Goal: Task Accomplishment & Management: Complete application form

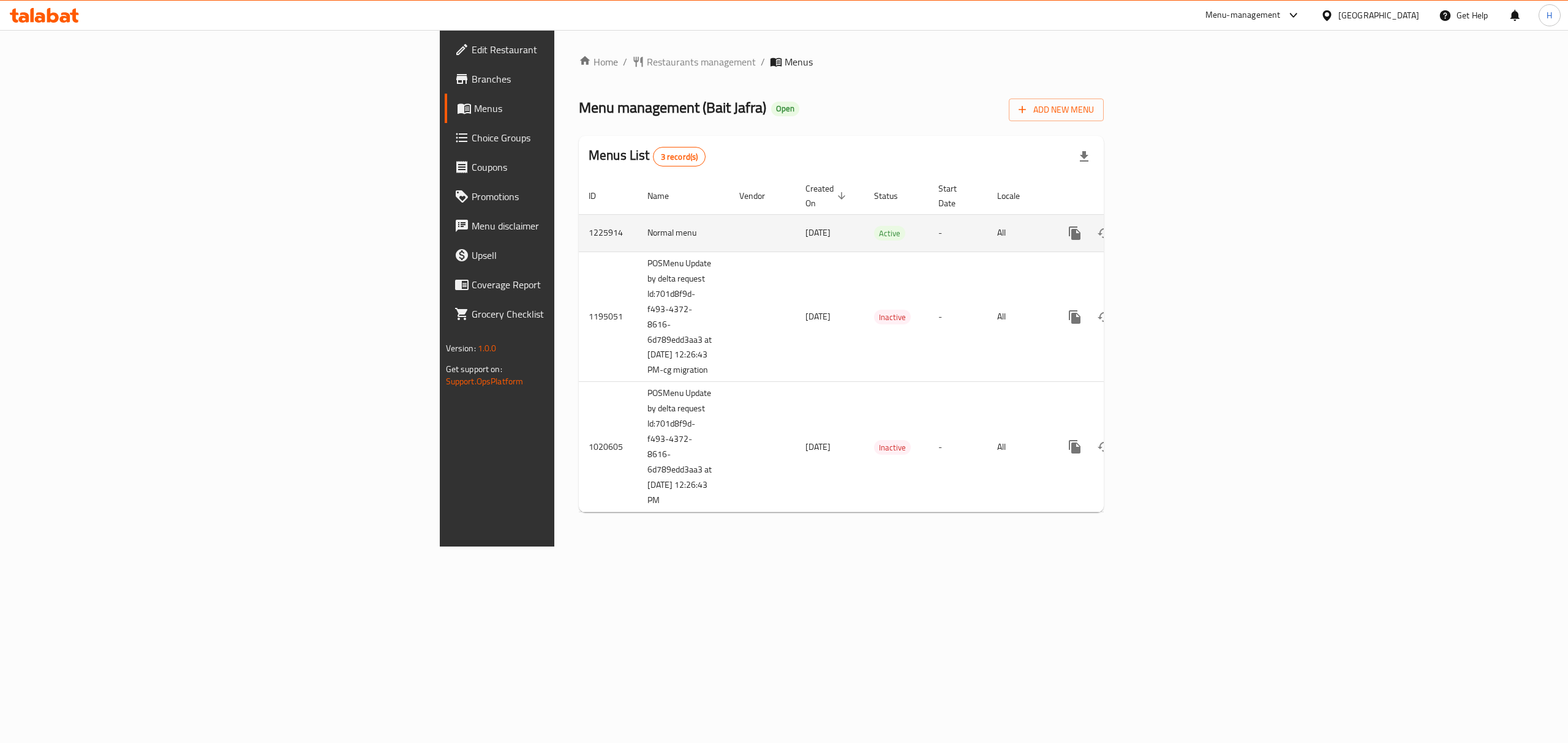
click at [1168, 227] on icon "enhanced table" at bounding box center [1163, 233] width 11 height 11
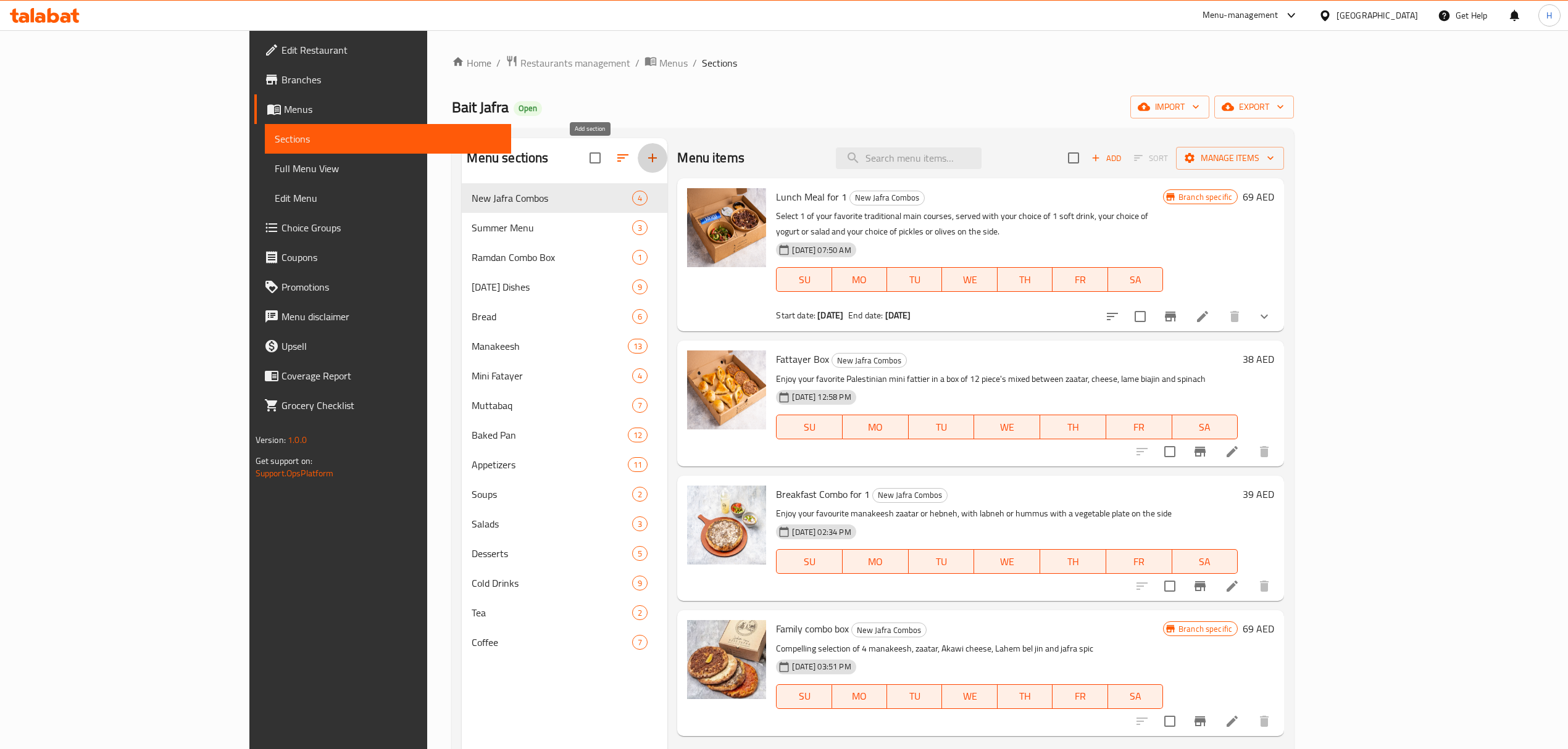
click at [645, 158] on icon "button" at bounding box center [652, 158] width 15 height 15
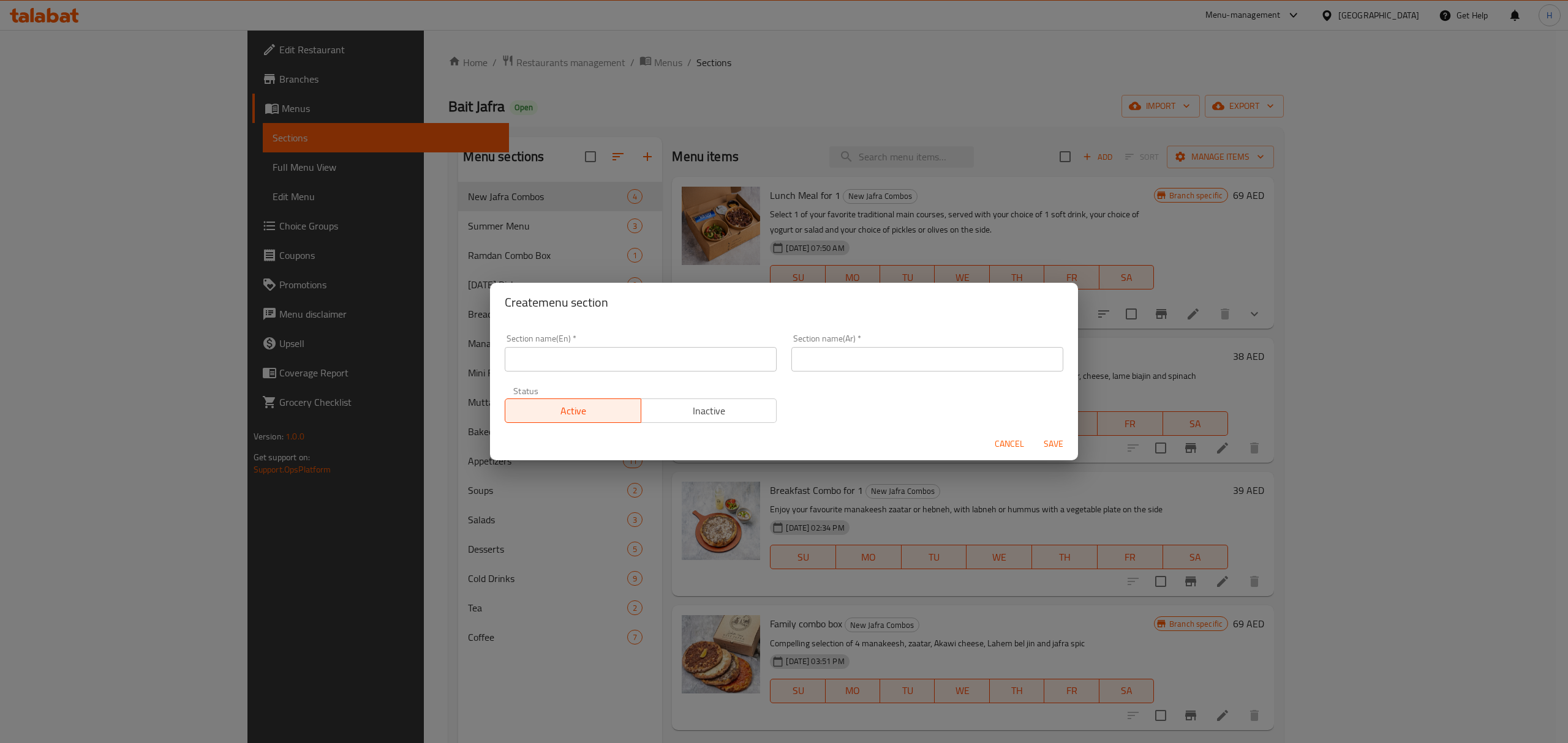
click at [662, 358] on input "text" at bounding box center [640, 359] width 272 height 24
type input "M41"
click at [818, 356] on input "text" at bounding box center [927, 359] width 272 height 24
type input "ام 41"
click at [1063, 441] on span "Save" at bounding box center [1053, 444] width 30 height 15
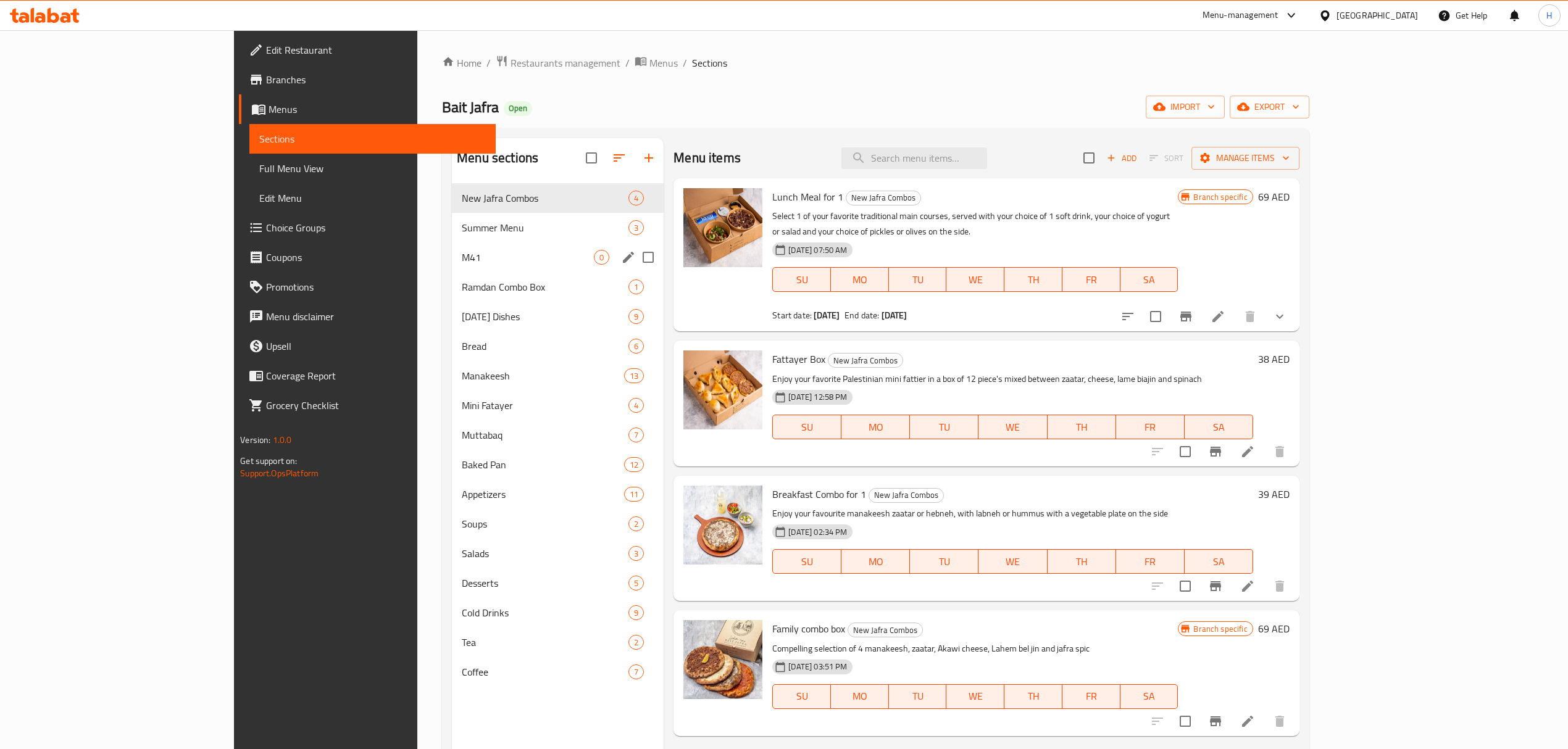
click at [452, 267] on div "M41 0" at bounding box center [558, 257] width 212 height 30
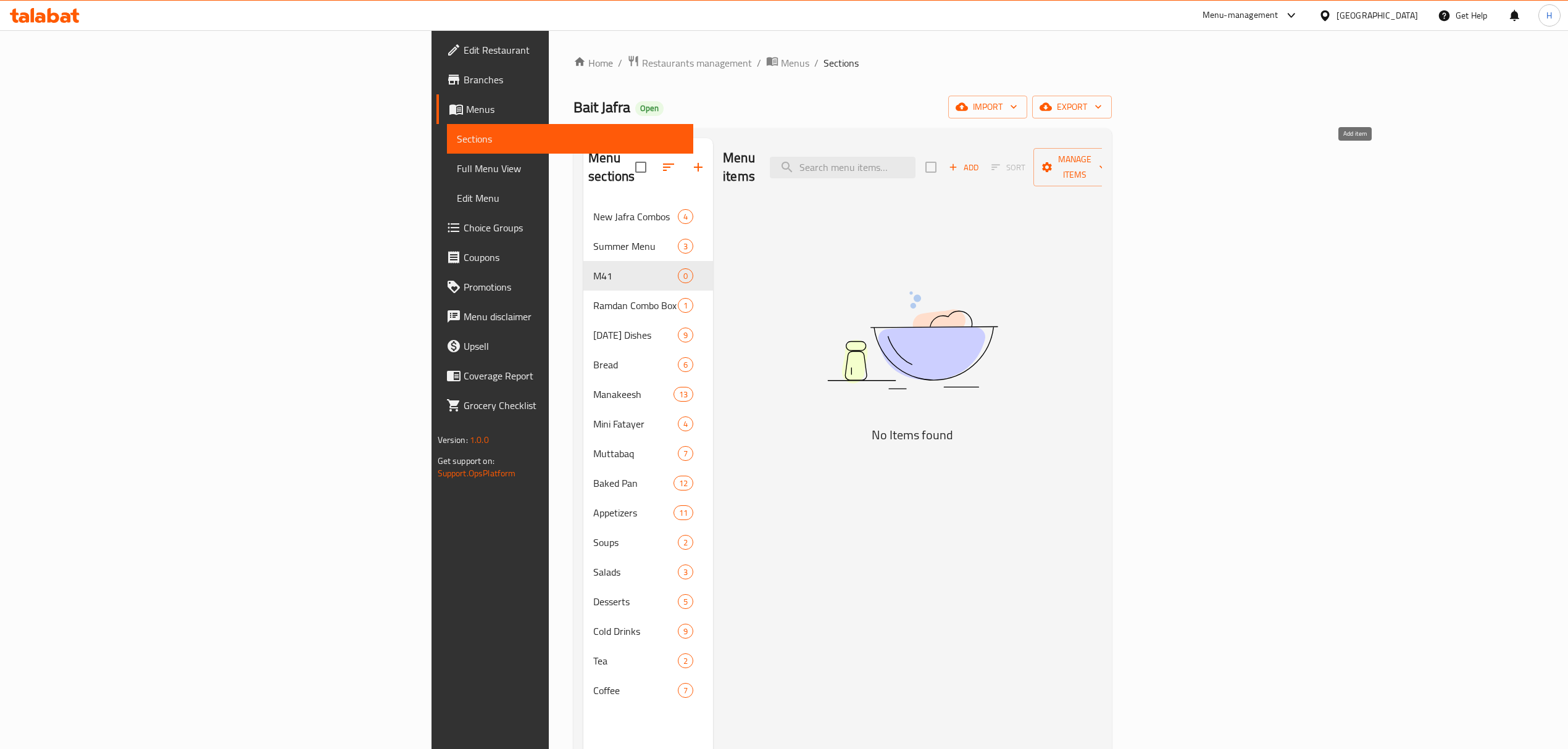
click at [980, 163] on span "Add" at bounding box center [963, 167] width 34 height 15
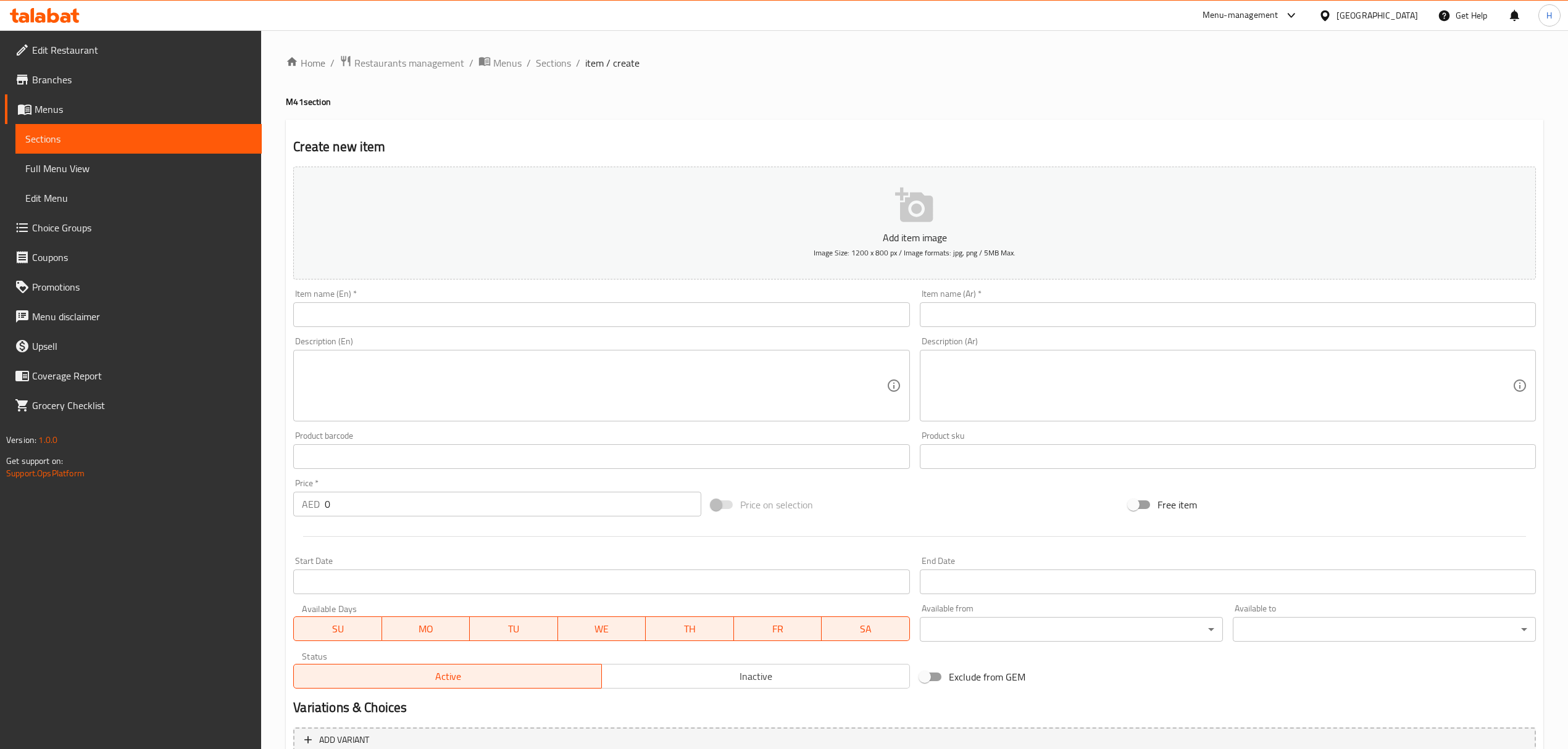
click at [910, 195] on icon "button" at bounding box center [913, 205] width 37 height 35
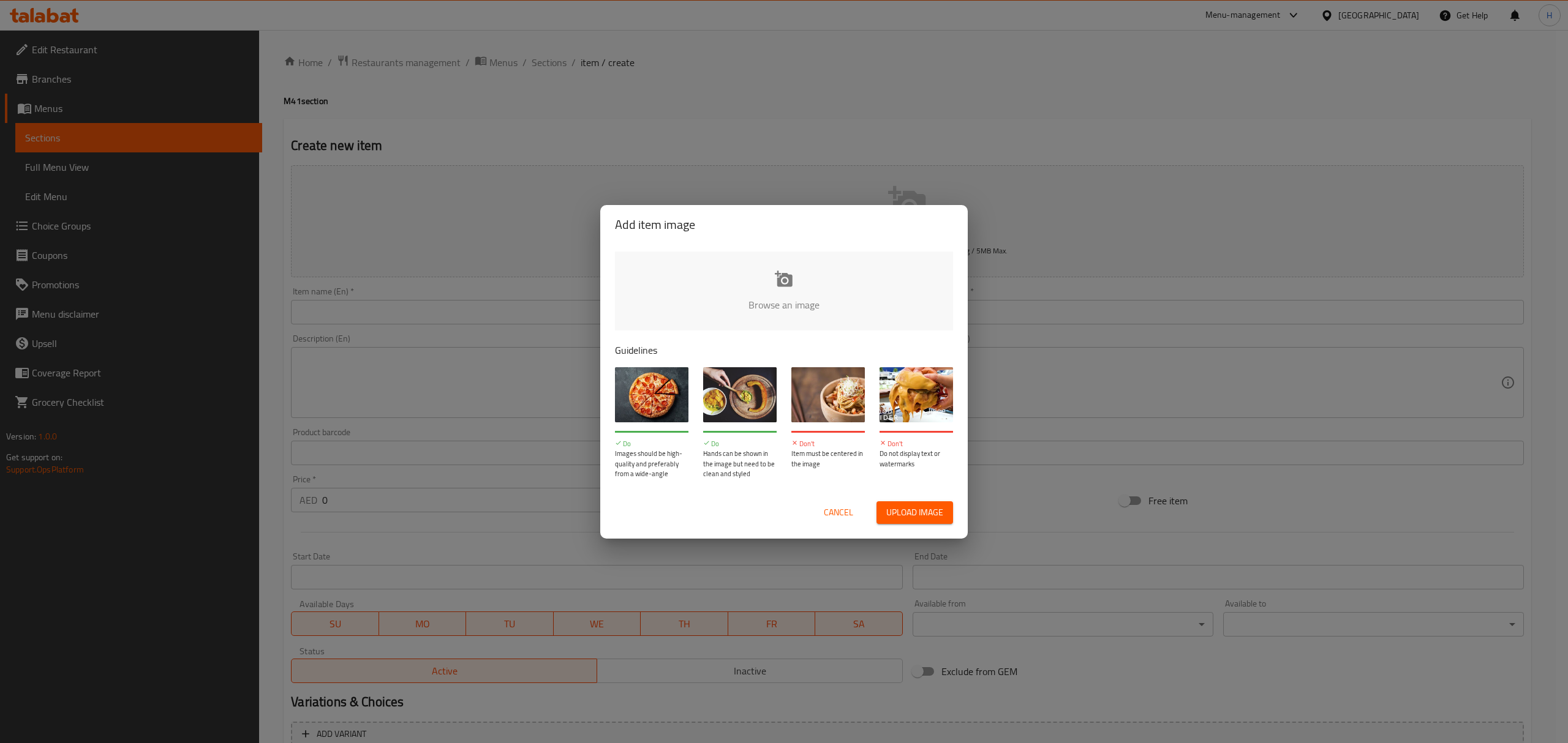
click at [787, 311] on input "file" at bounding box center [1197, 308] width 1166 height 115
type input "C:\fakepath\talabat offer .jpg"
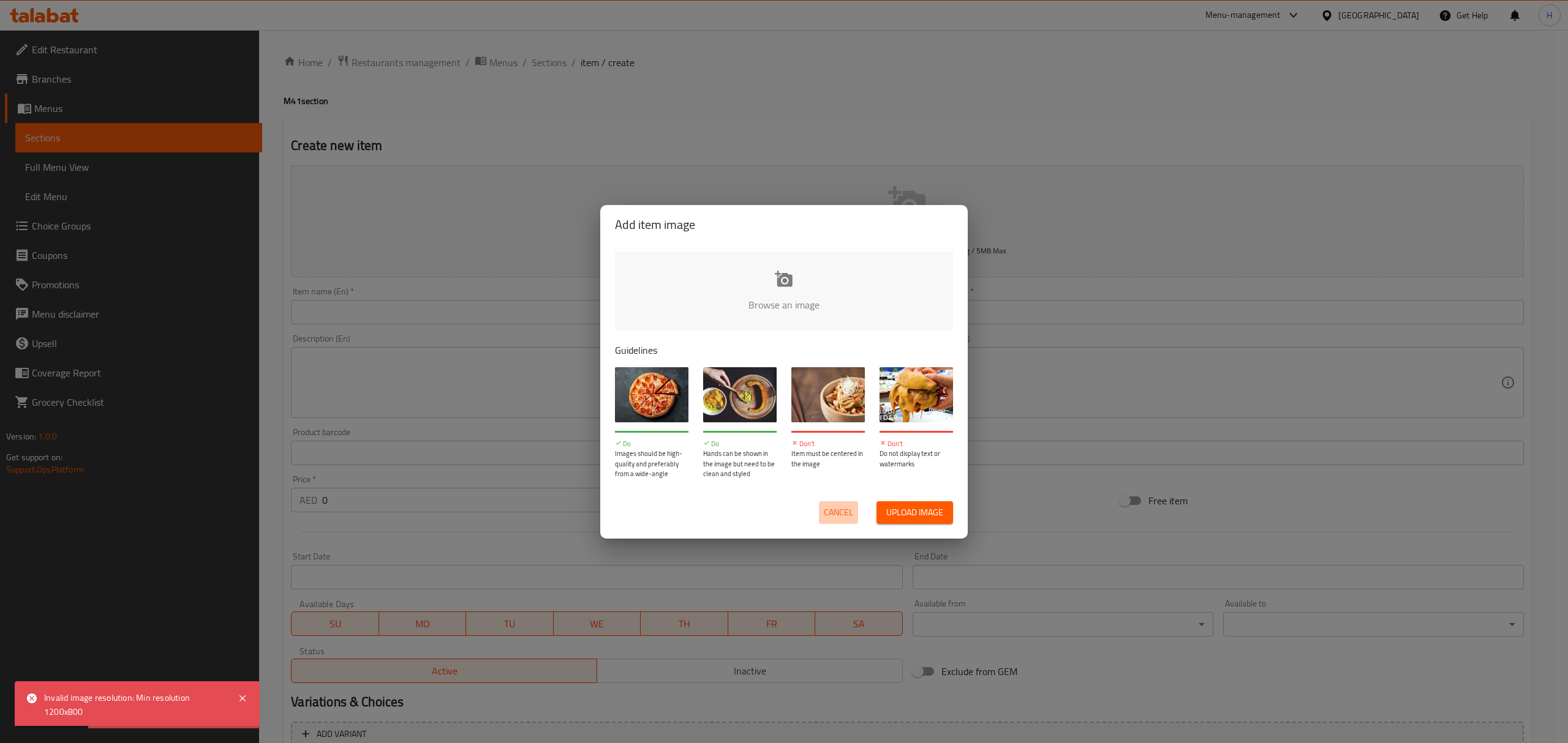
click at [828, 513] on span "Cancel" at bounding box center [838, 512] width 30 height 15
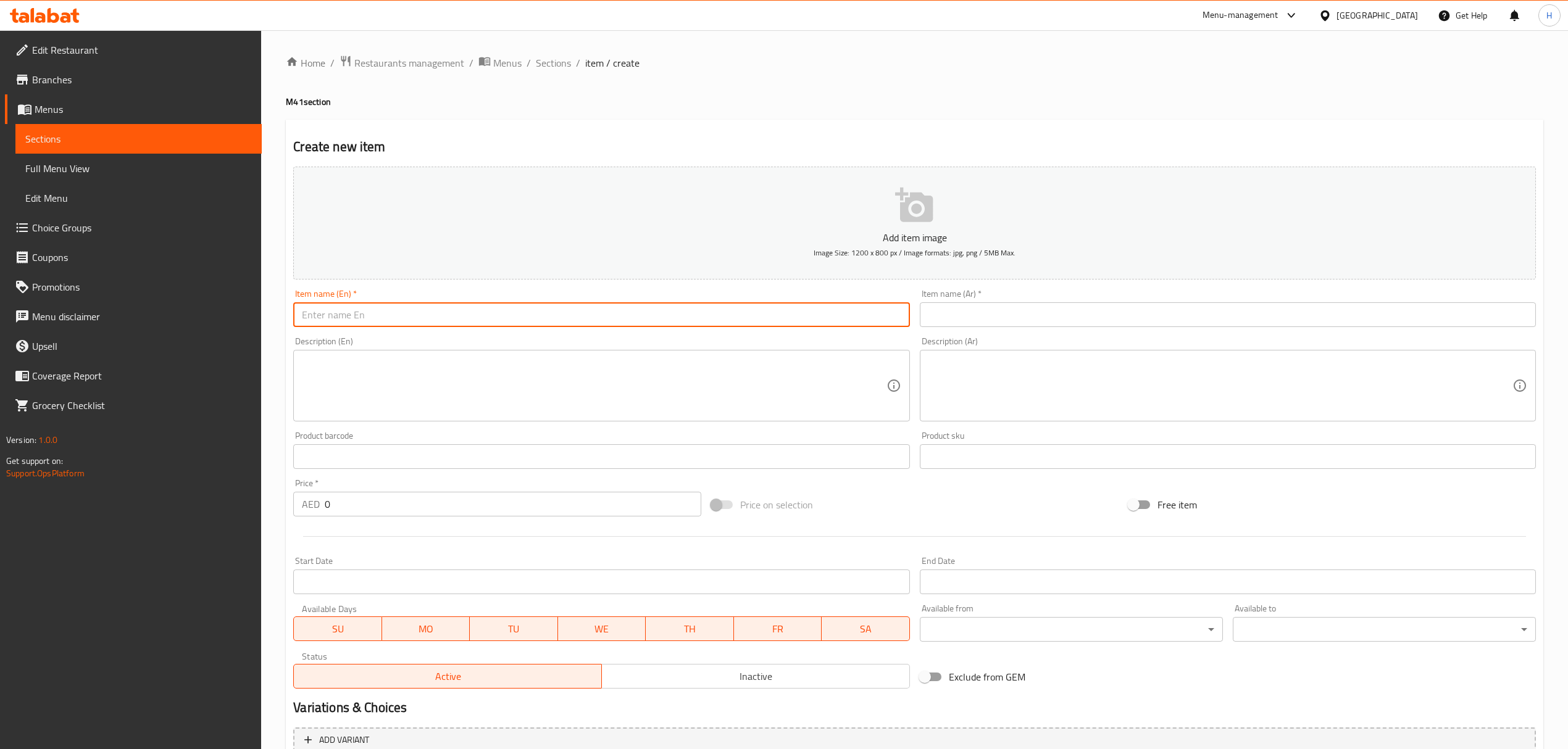
click at [505, 306] on input "text" at bounding box center [600, 315] width 616 height 25
paste input "Breakfast Meal for 1"
type input "Breakfast Meal for 1"
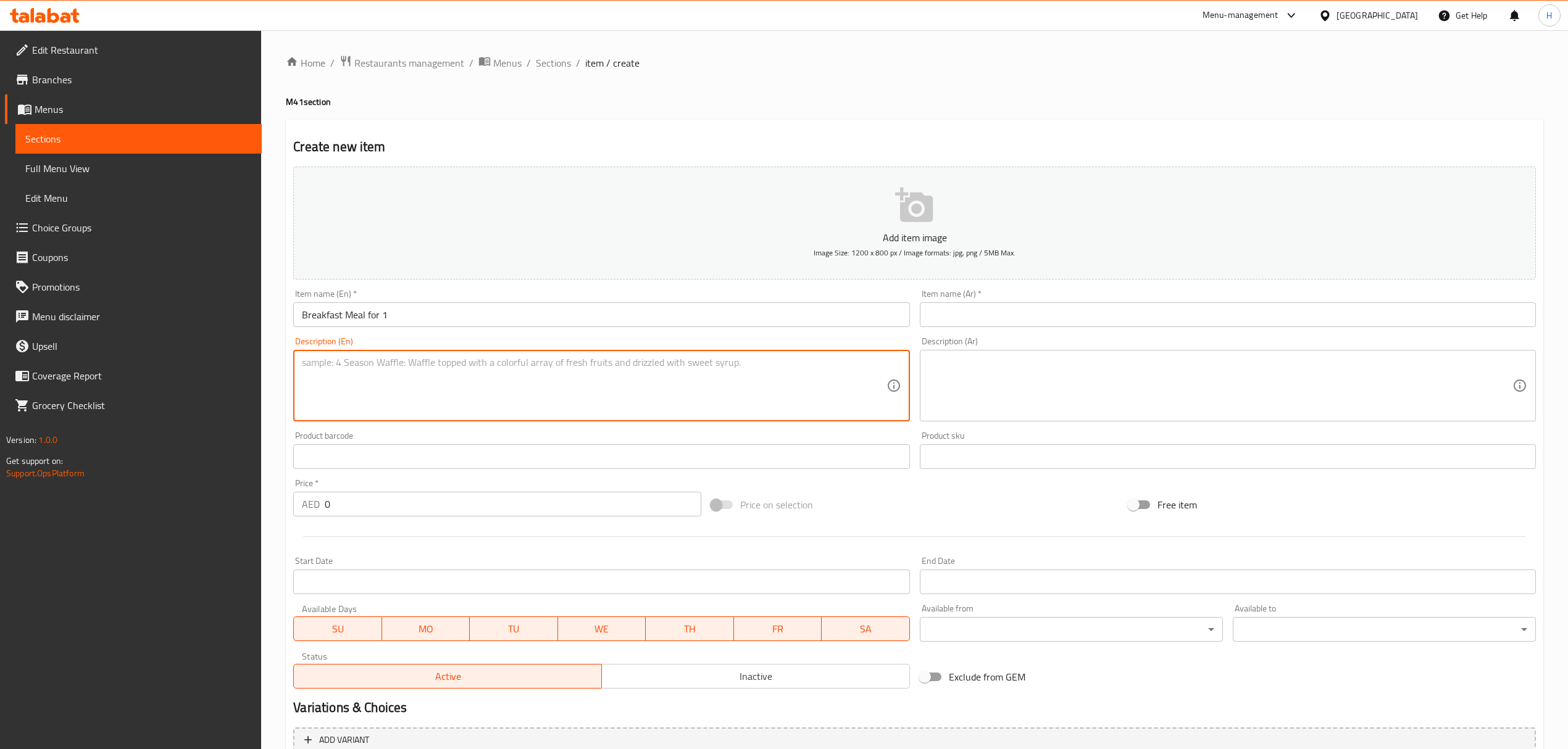
click at [598, 377] on textarea at bounding box center [594, 385] width 584 height 58
paste textarea "Palestenian breakfast including taboon manakeesh zaatar and cheese, with 1 vege…"
click at [757, 374] on textarea "Palestenian breakfast including taboon manakeesh zaatar and cheese, with 1 vege…" at bounding box center [594, 385] width 584 height 58
click at [754, 365] on textarea "Palestenian breakfast including taboon manakeesh zaatar and cheese, with 1 vege…" at bounding box center [594, 385] width 584 height 58
type textarea "Palestenian breakfast including taboon manakeesh zaatar and cheese, with 1 vege…"
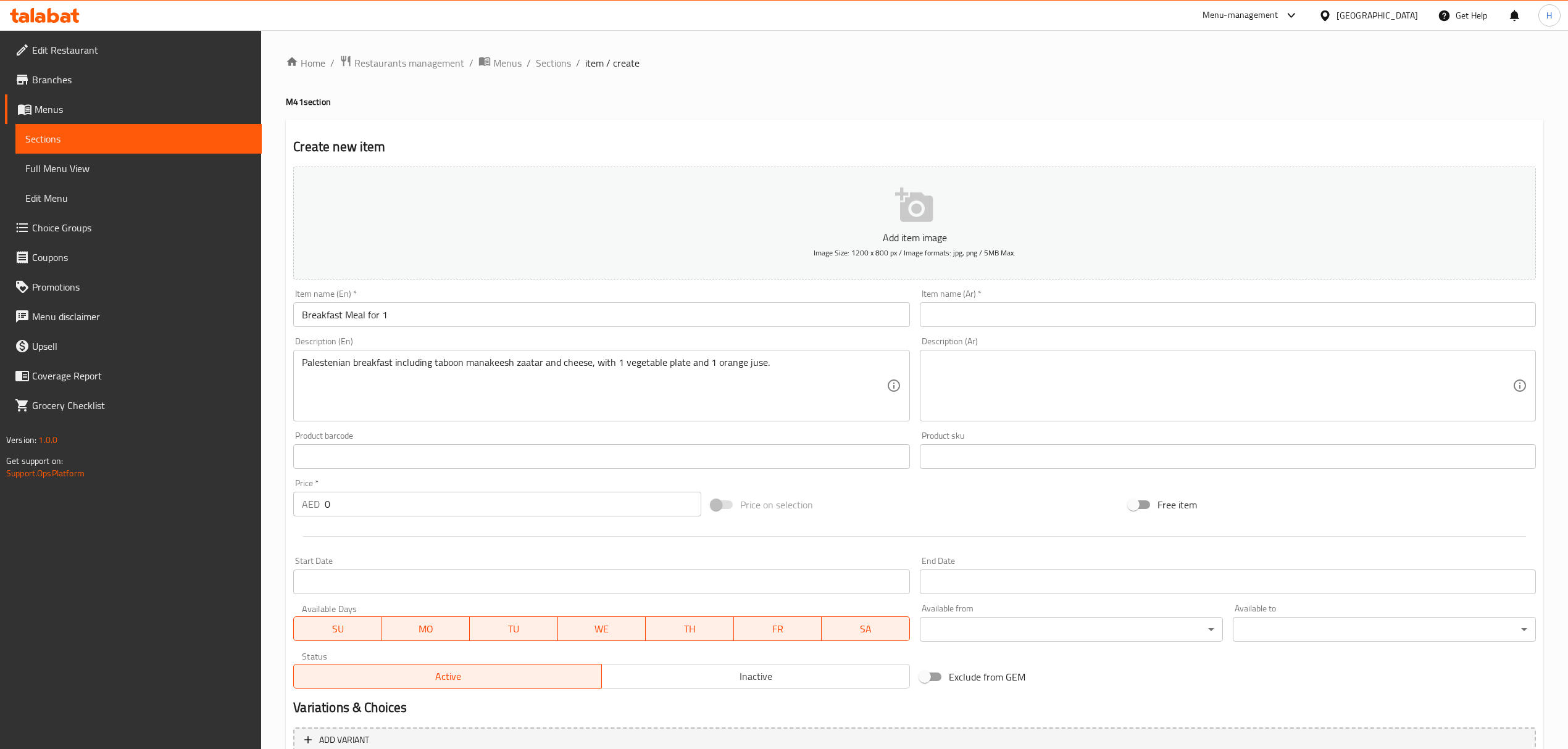
click at [1020, 371] on textarea at bounding box center [1221, 385] width 584 height 58
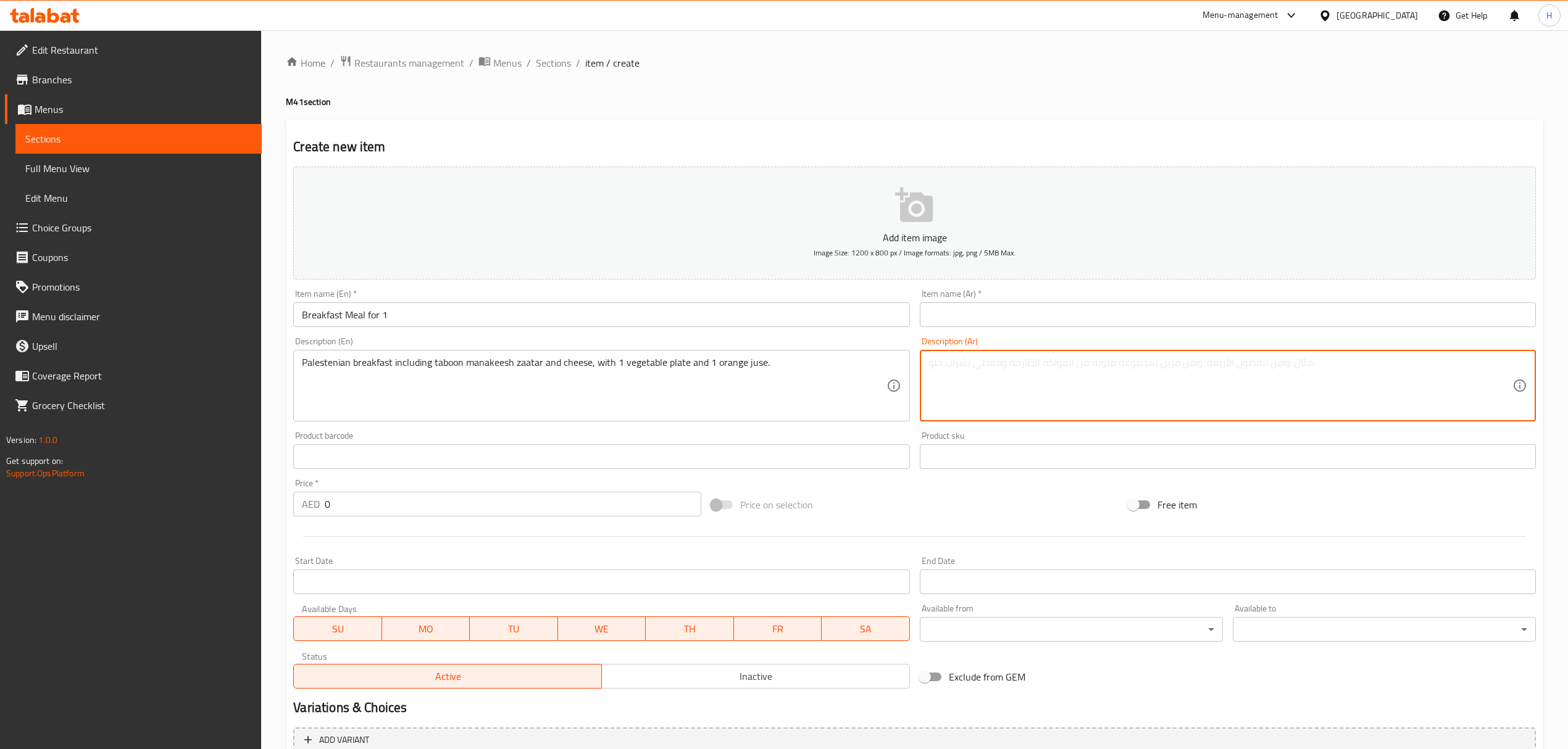
paste textarea "فطور فلسطيني يتضمن منقوشة طابون بالزعتر والجبنة، مع صحن خضار وعصير برتقال"
type textarea "فطور فلسطيني يتضمن منقوشة طابون بالزعتر والجبنة، مع صحن خضار وعصير برتقال"
click at [387, 507] on input "0" at bounding box center [512, 504] width 376 height 25
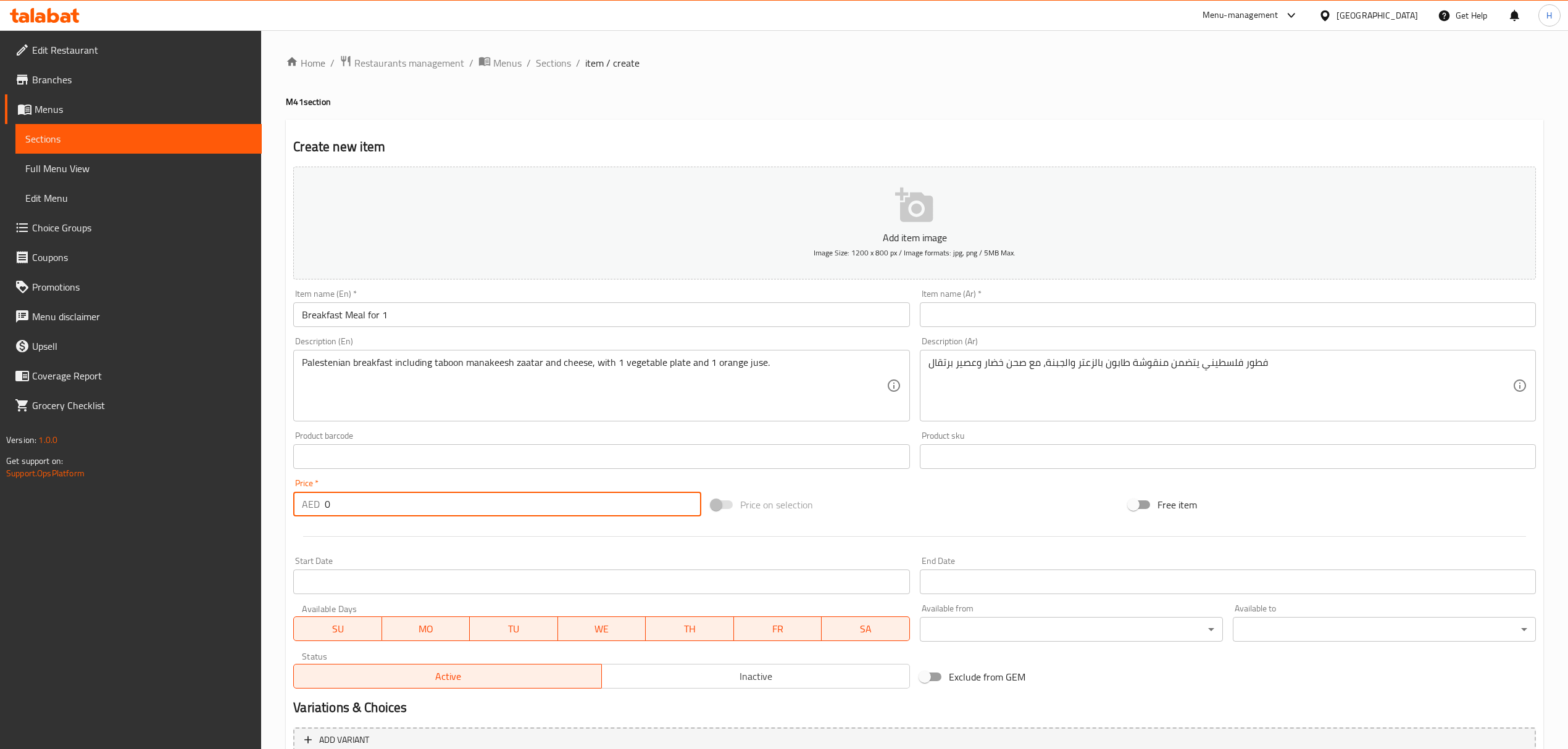
click at [387, 507] on input "0" at bounding box center [512, 504] width 376 height 25
type input "44"
click at [836, 514] on div "Price on selection" at bounding box center [914, 504] width 417 height 34
click at [650, 314] on input "Breakfast Meal for 1" at bounding box center [600, 315] width 616 height 25
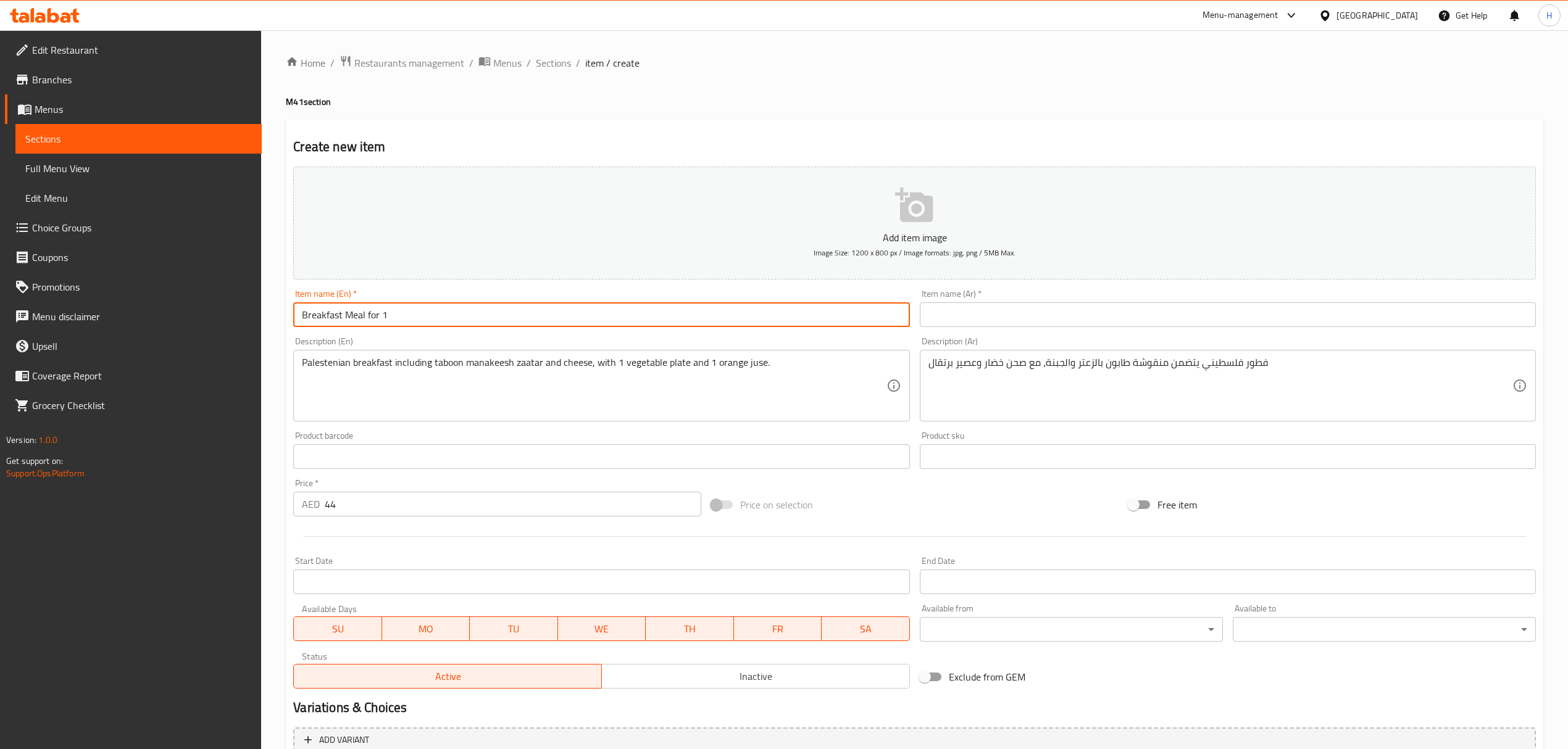
click at [650, 314] on input "Breakfast Meal for 1" at bounding box center [600, 315] width 616 height 25
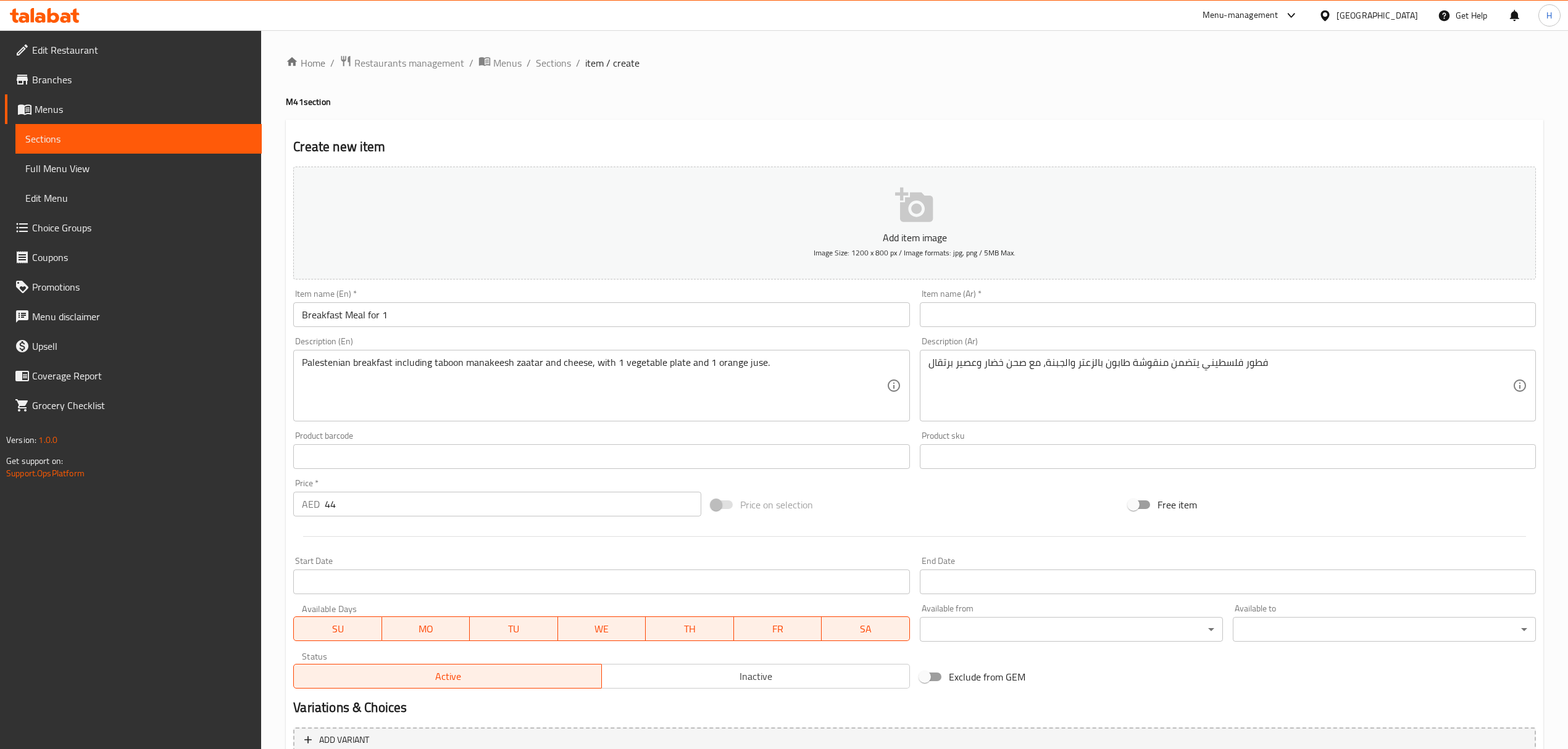
click at [1198, 308] on input "text" at bounding box center [1227, 315] width 616 height 25
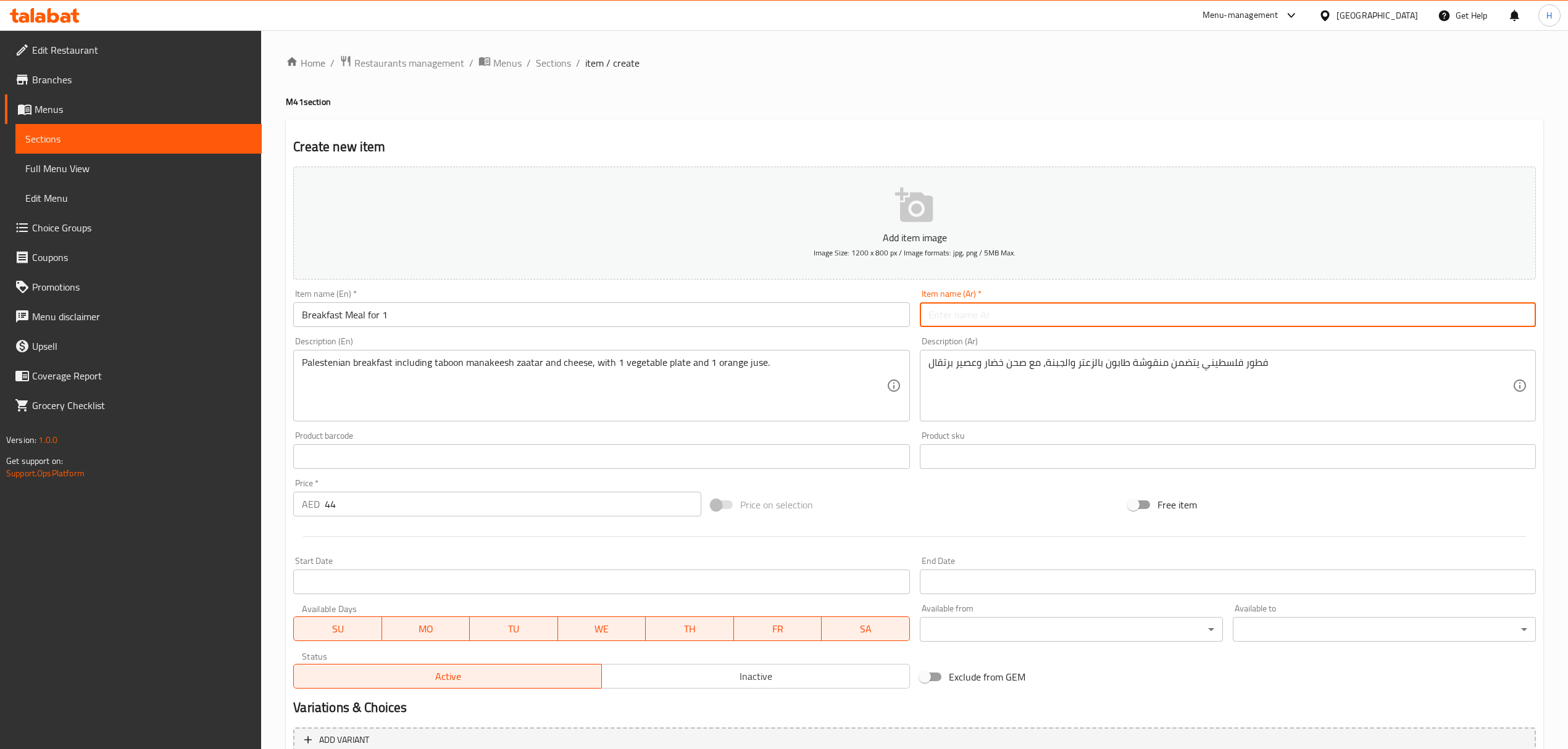
paste input "وجبة إفطار لشخص واحد"
type input "وجبة إفطار لشخص واحد"
click at [1002, 500] on div "Price on selection" at bounding box center [914, 504] width 417 height 34
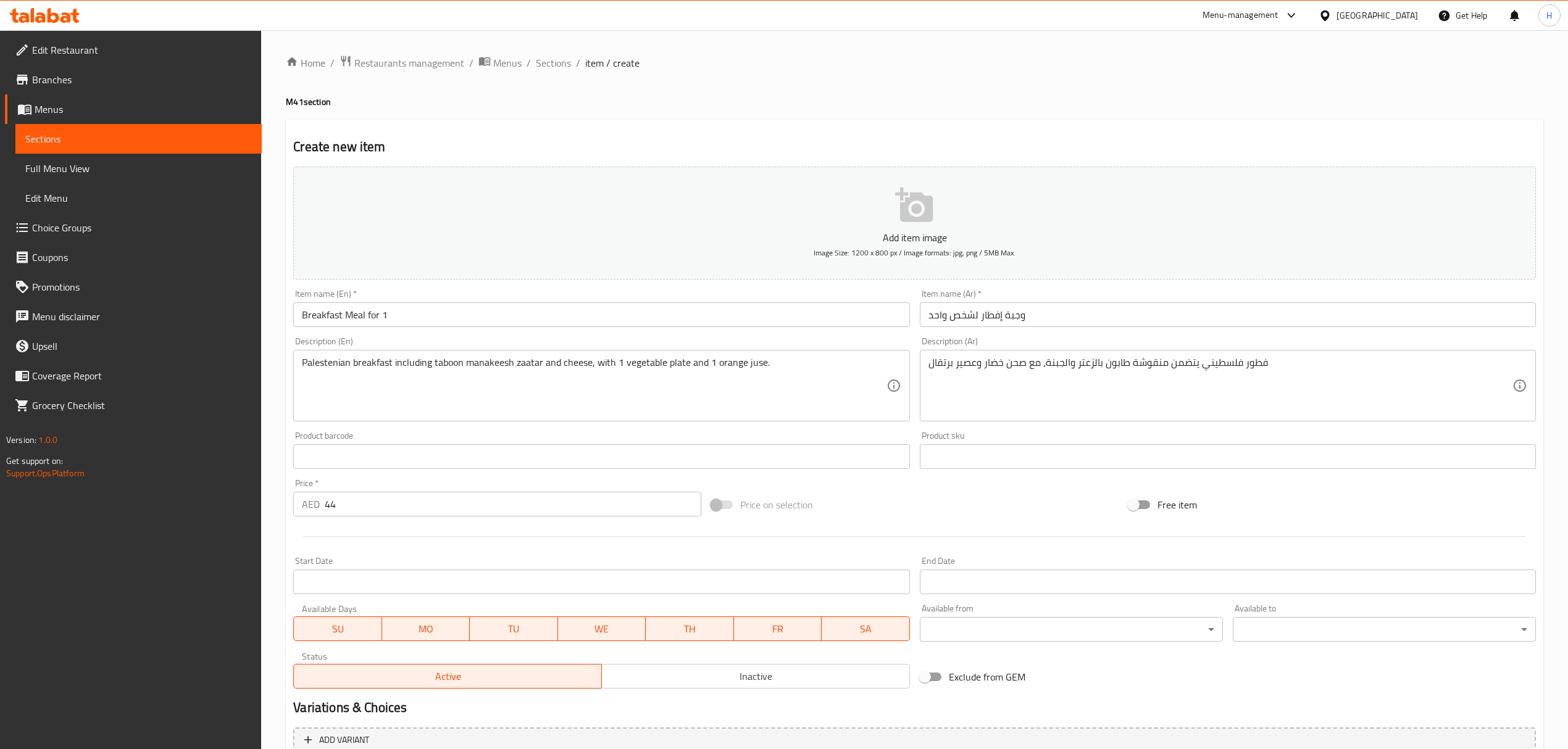
scroll to position [122, 0]
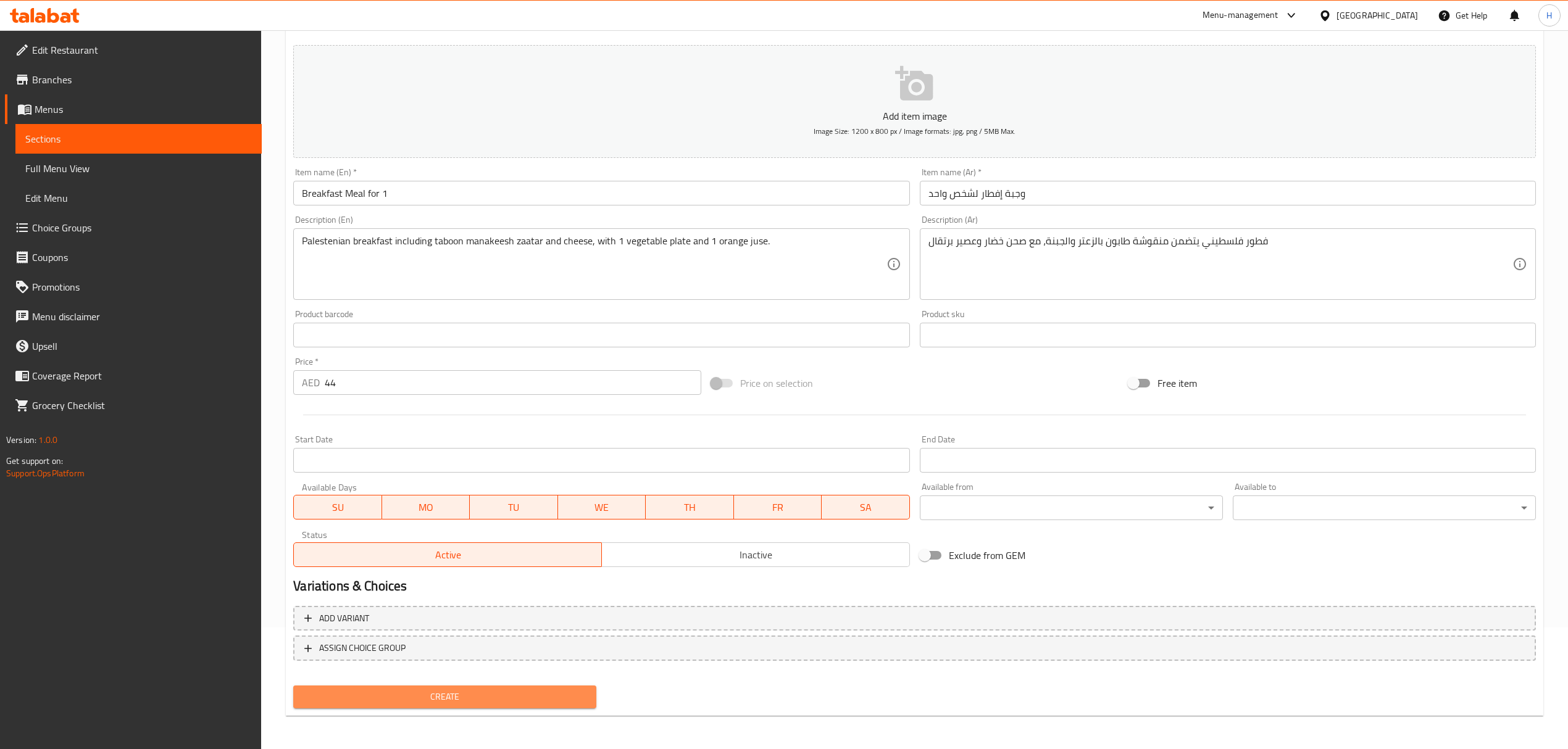
click at [521, 692] on span "Create" at bounding box center [445, 696] width 284 height 15
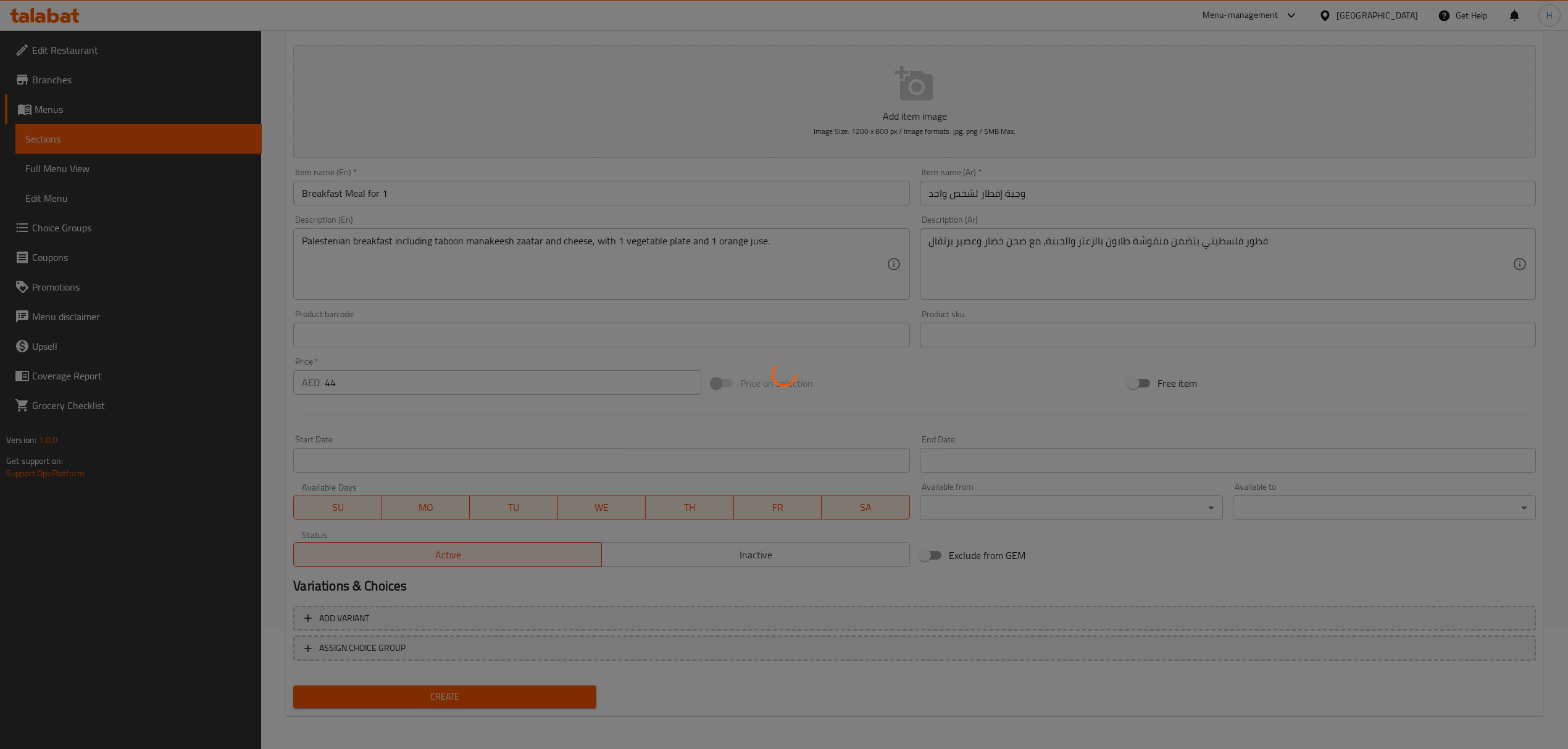
type input "0"
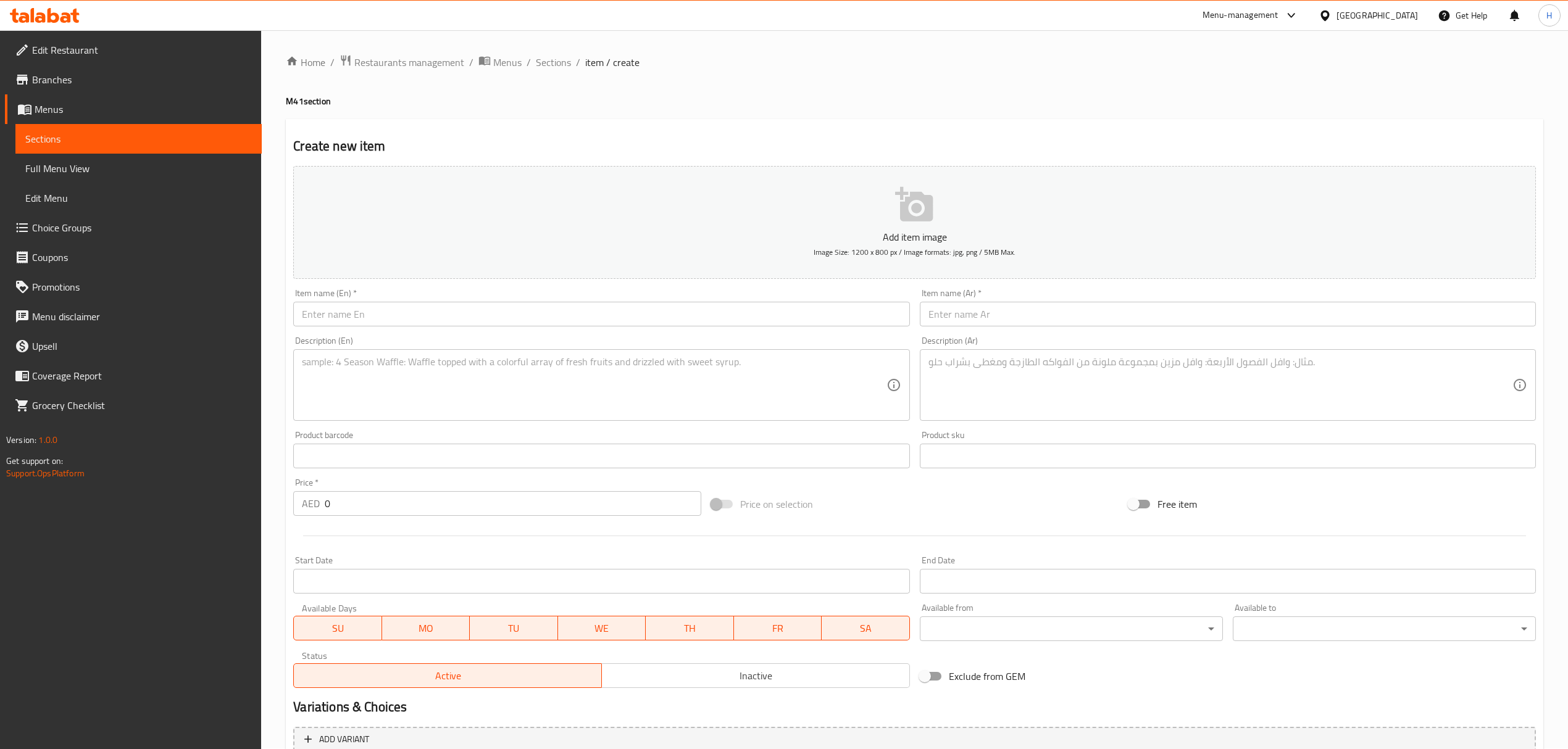
scroll to position [0, 0]
click at [543, 62] on span "Sections" at bounding box center [553, 63] width 35 height 15
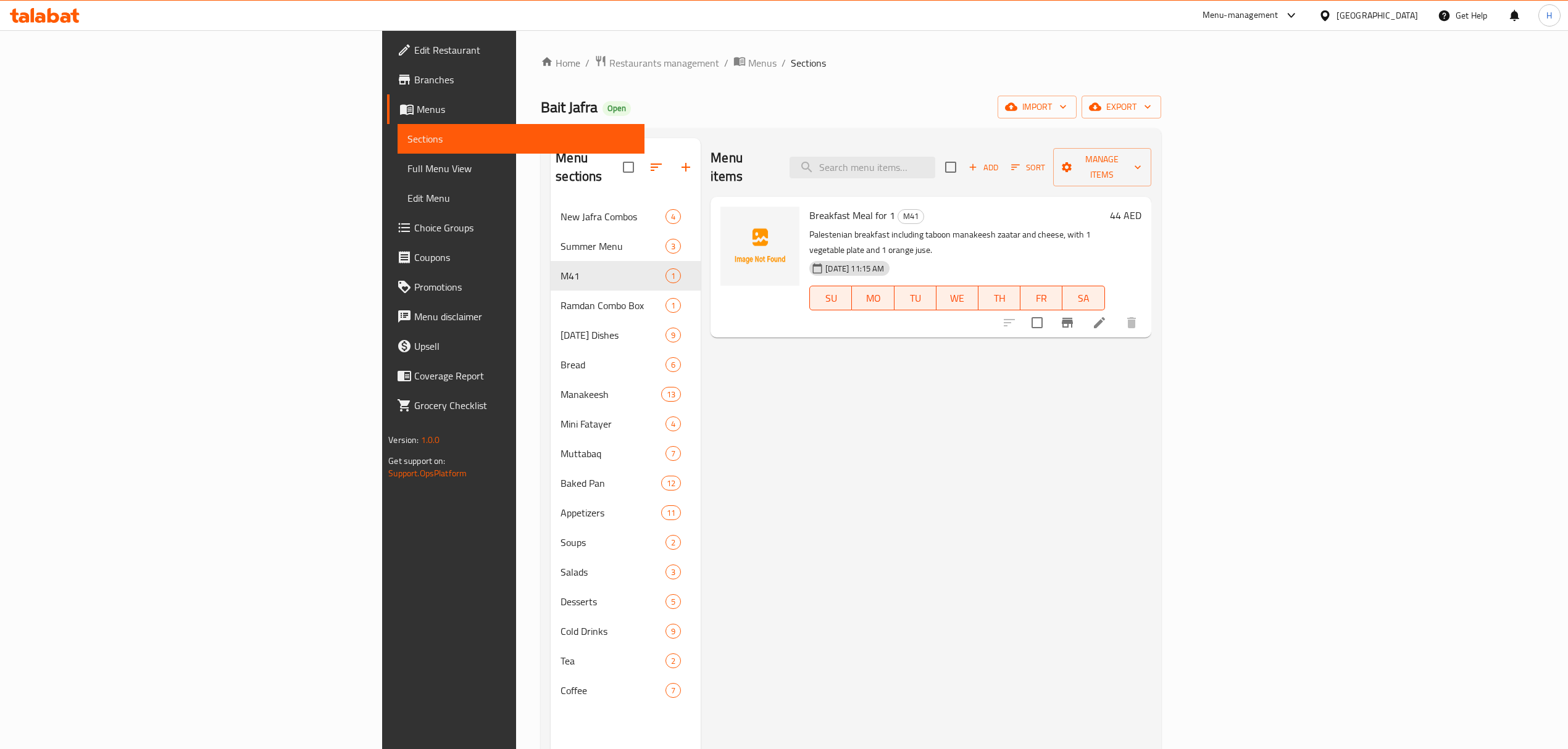
click at [757, 99] on div "Bait Jafra Open import export" at bounding box center [850, 106] width 619 height 23
